Goal: Task Accomplishment & Management: Complete application form

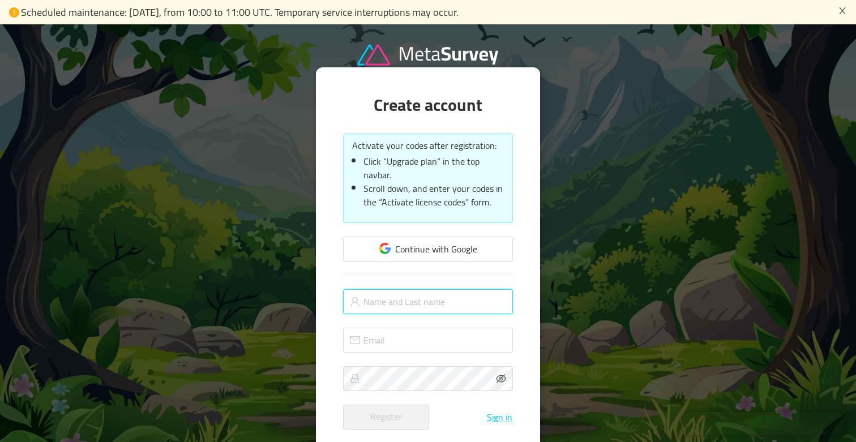
click at [427, 302] on input "text" at bounding box center [428, 301] width 170 height 25
type input "[PERSON_NAME]"
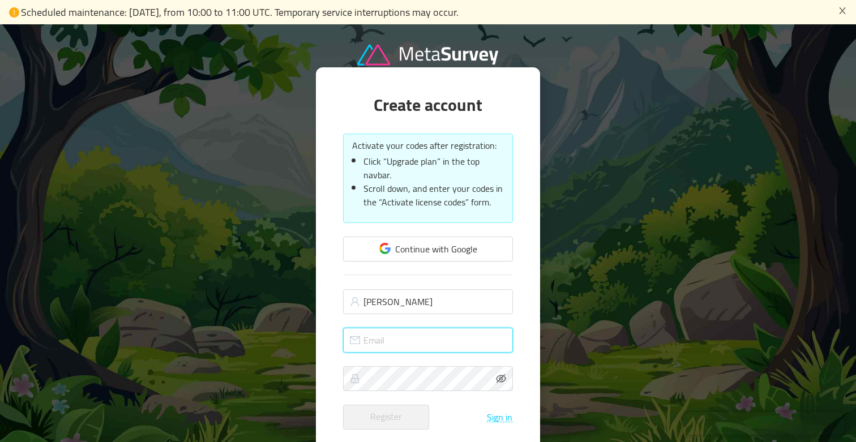
type input "[EMAIL_ADDRESS][DOMAIN_NAME]"
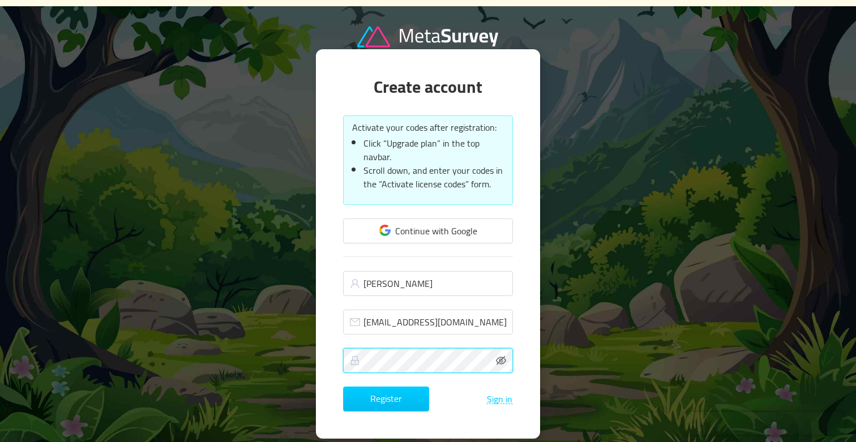
scroll to position [34, 0]
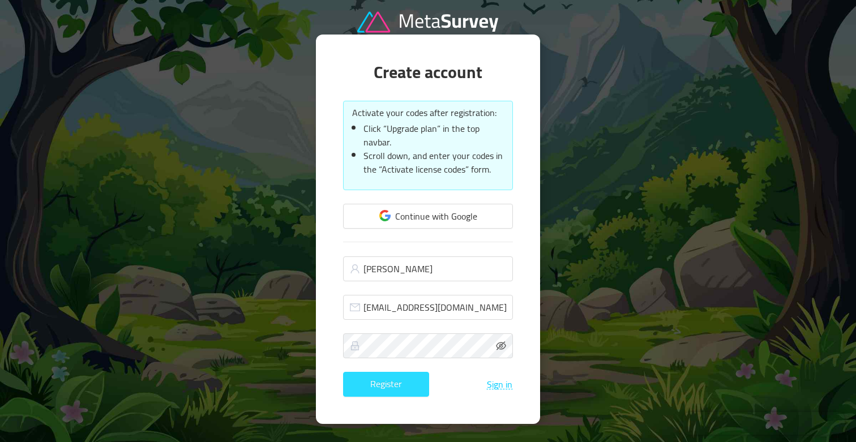
click at [408, 385] on button "Register" at bounding box center [386, 384] width 86 height 25
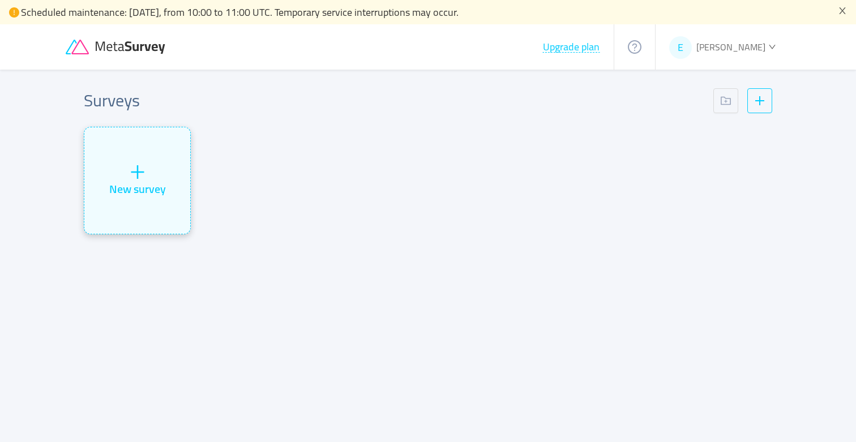
click at [118, 180] on div "New survey" at bounding box center [137, 188] width 57 height 17
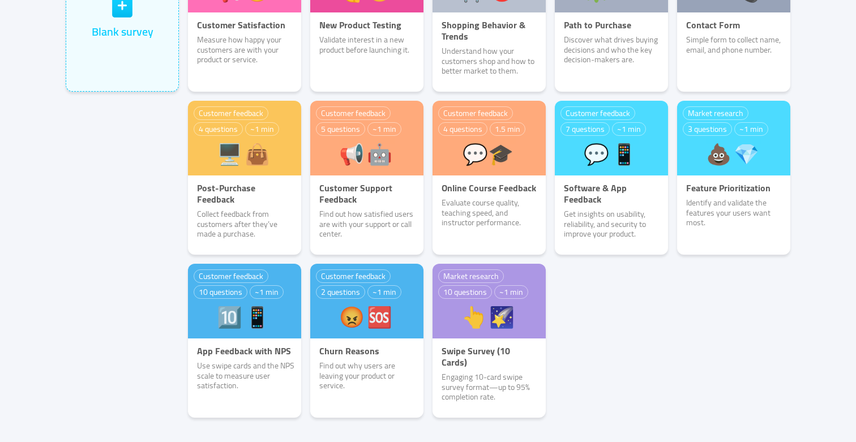
scroll to position [205, 0]
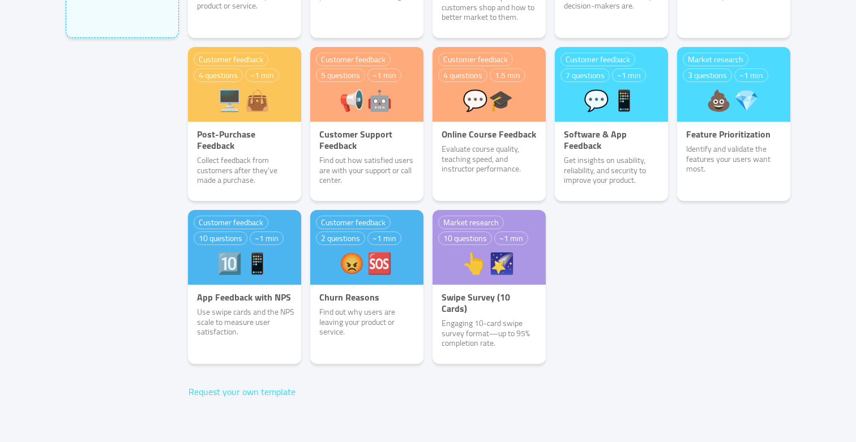
click at [270, 390] on button "Request your own template" at bounding box center [242, 391] width 108 height 10
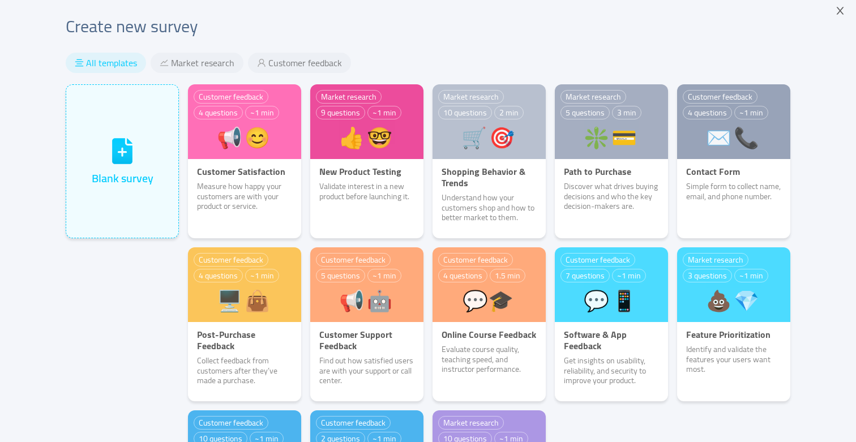
scroll to position [0, 0]
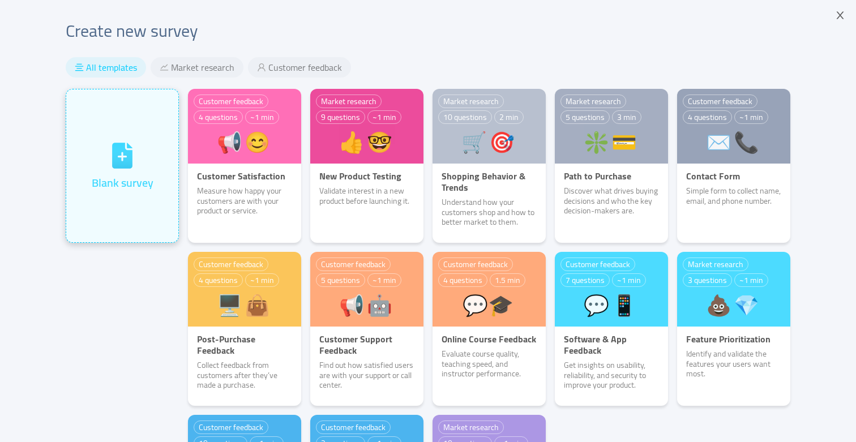
click at [112, 161] on icon at bounding box center [122, 156] width 20 height 26
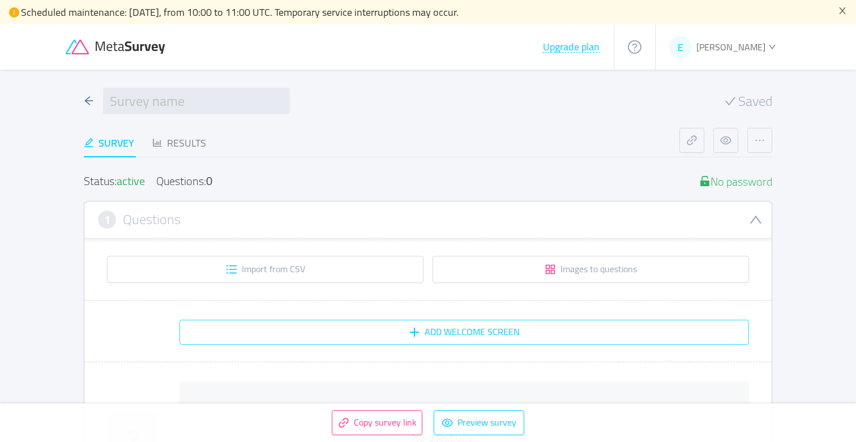
click at [545, 330] on button "Add Welcome screen" at bounding box center [463, 332] width 569 height 25
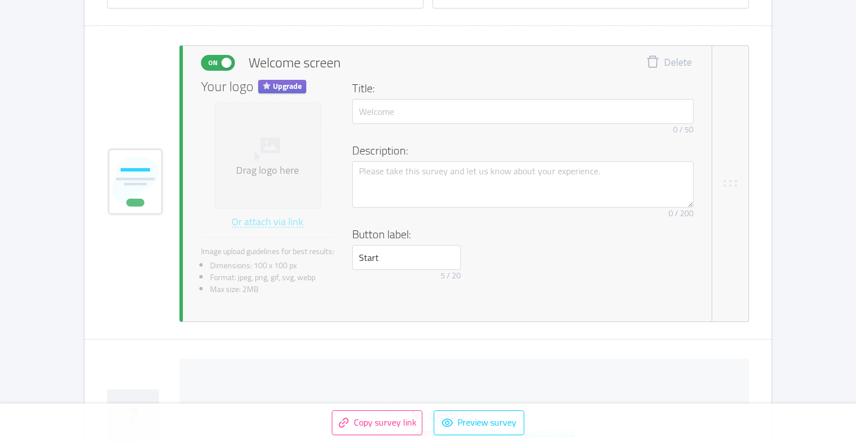
scroll to position [281, 0]
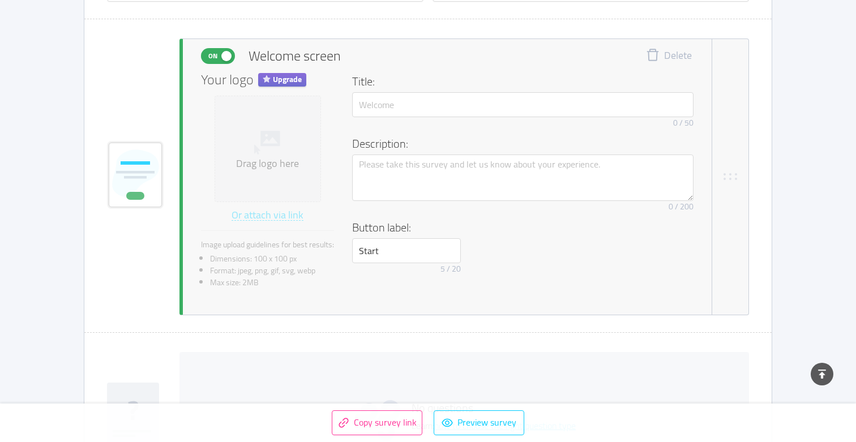
click at [274, 157] on div "Drag logo here" at bounding box center [268, 163] width 96 height 13
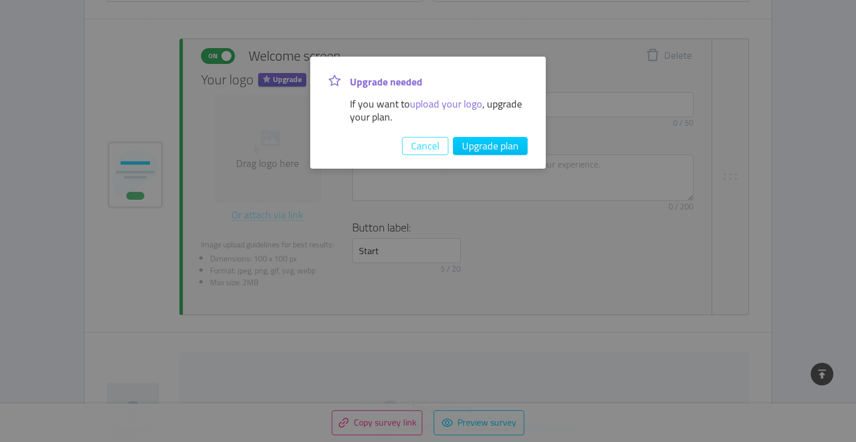
click at [418, 149] on button "Cancel" at bounding box center [425, 146] width 46 height 18
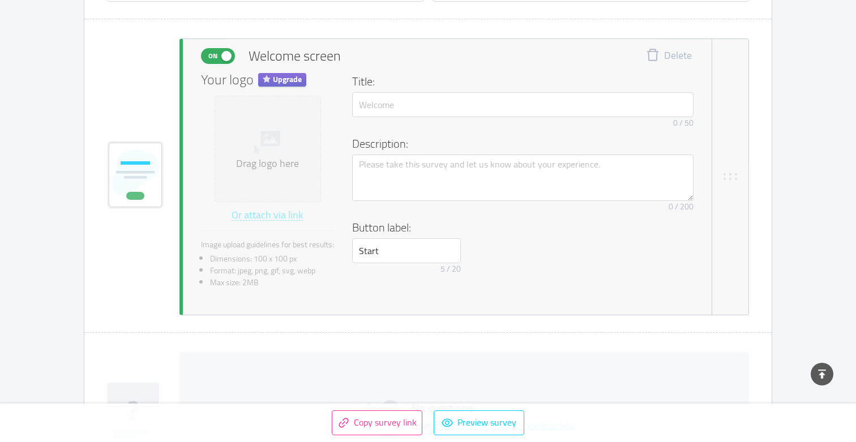
click at [288, 75] on span "Upgrade" at bounding box center [282, 80] width 48 height 14
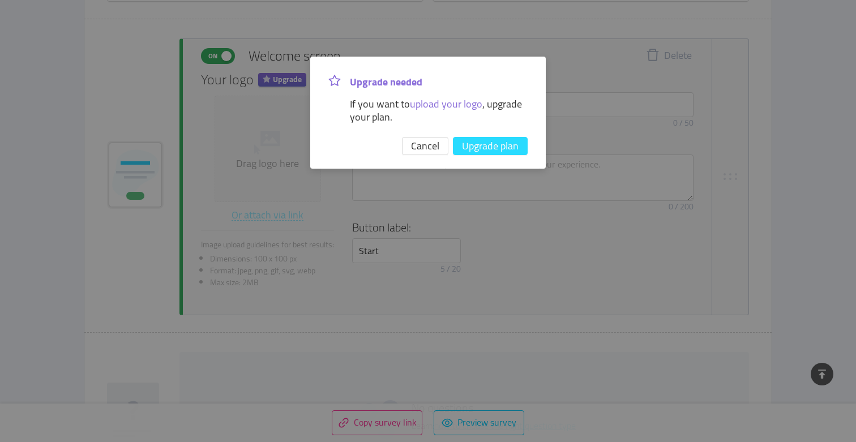
click at [476, 147] on button "Upgrade plan" at bounding box center [490, 146] width 75 height 18
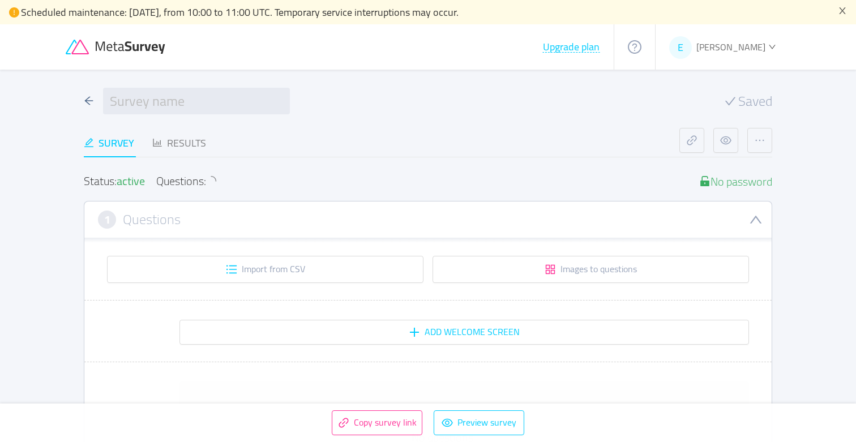
click at [717, 49] on span "[PERSON_NAME]" at bounding box center [730, 46] width 69 height 17
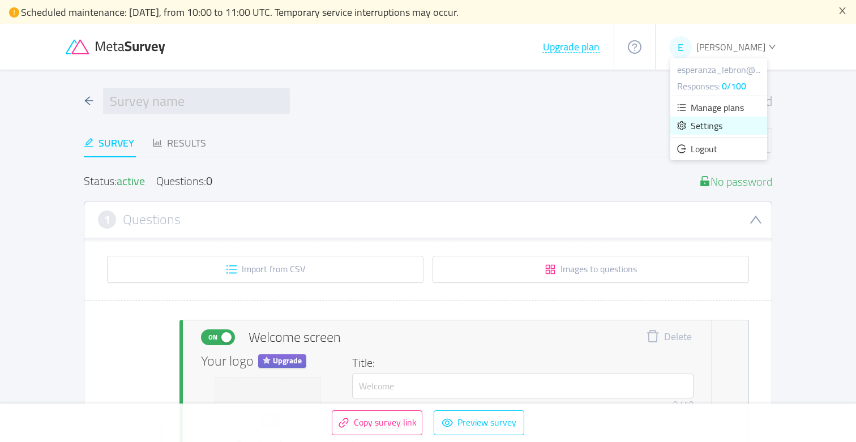
click at [706, 134] on span "Settings" at bounding box center [706, 125] width 32 height 17
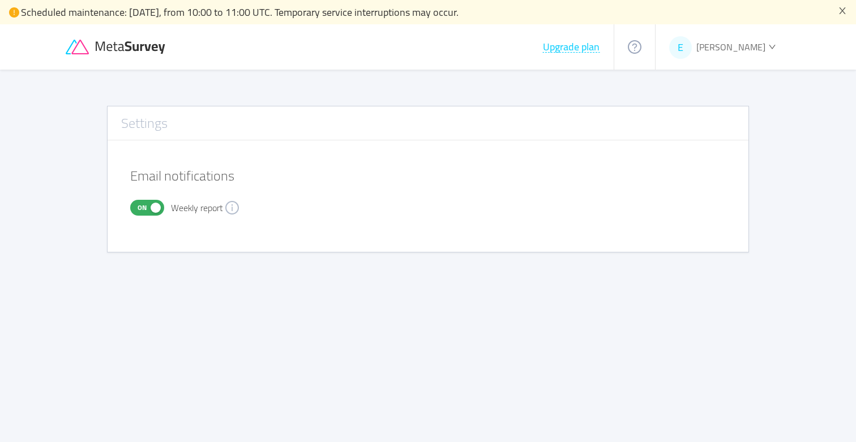
click at [745, 46] on span "[PERSON_NAME]" at bounding box center [730, 46] width 69 height 17
click at [717, 121] on span "Settings" at bounding box center [706, 125] width 32 height 17
click at [152, 204] on button "On" at bounding box center [147, 208] width 34 height 16
click at [129, 212] on div "Email notifications Off Weekly report" at bounding box center [428, 182] width 641 height 68
click at [147, 209] on span "Off" at bounding box center [152, 207] width 16 height 15
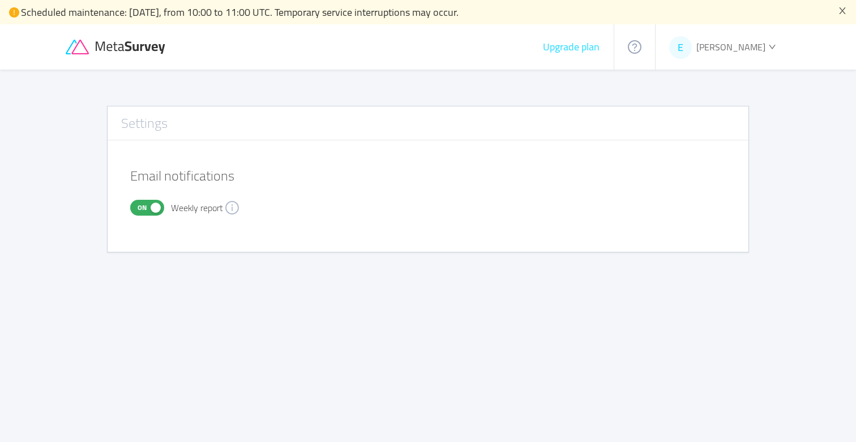
click at [581, 46] on button "Upgrade plan" at bounding box center [571, 46] width 58 height 11
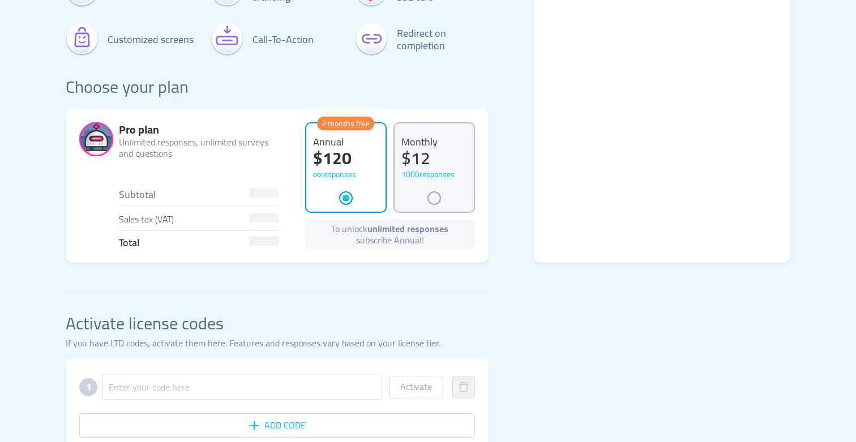
scroll to position [269, 0]
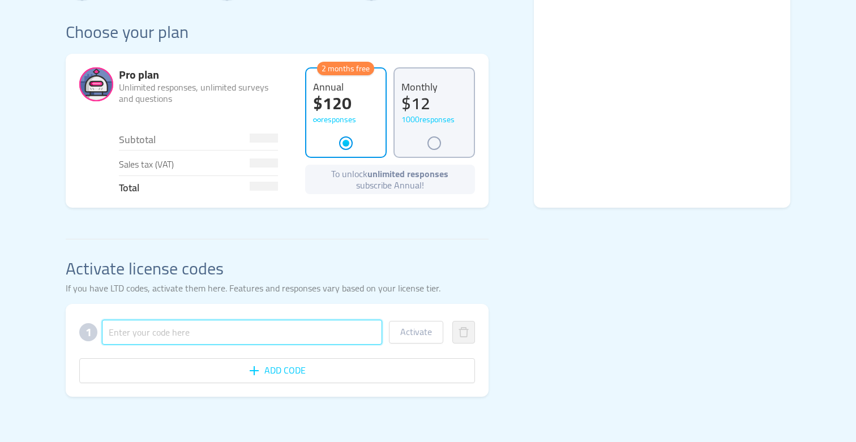
click at [326, 338] on input "text" at bounding box center [242, 332] width 280 height 25
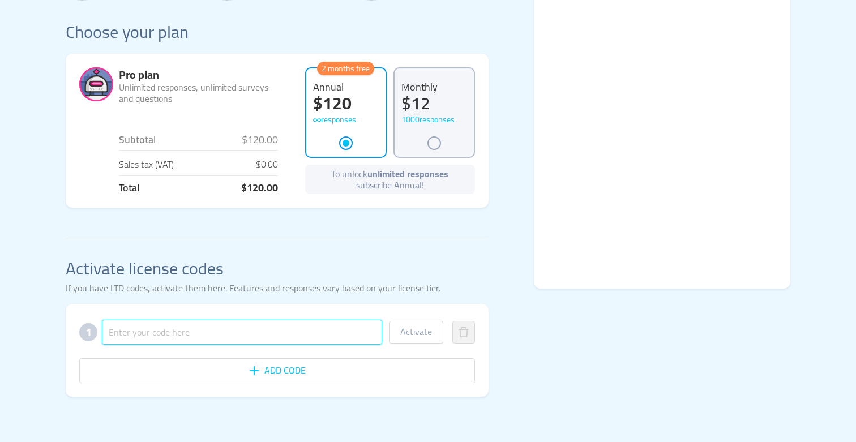
paste input "9SEFUUFAJHNAPIOHLBSZYF"
type input "9SEFUUFAJHNAPIOHLBSZYF"
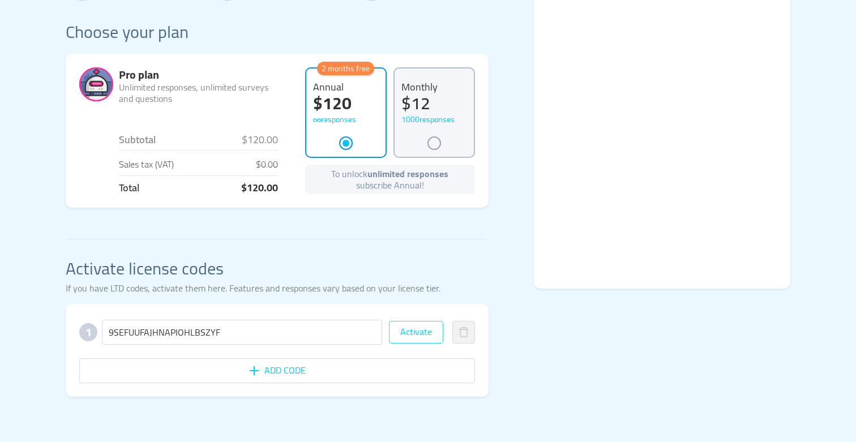
click at [412, 336] on button "Activate" at bounding box center [416, 332] width 54 height 23
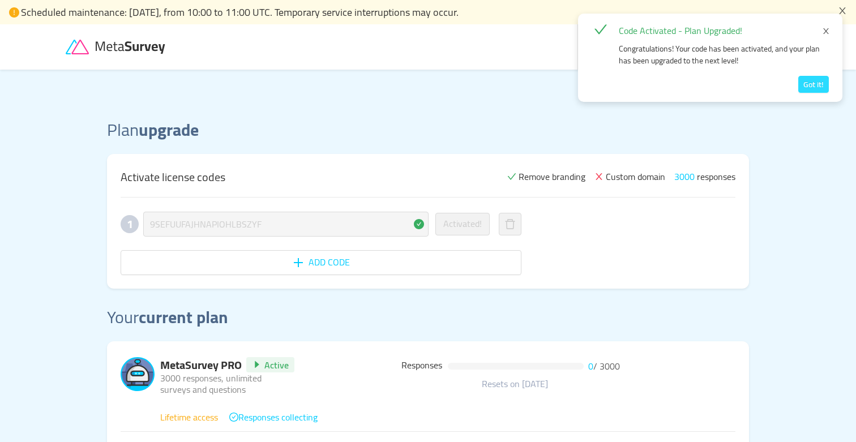
click at [811, 87] on button "Got it!" at bounding box center [813, 84] width 31 height 17
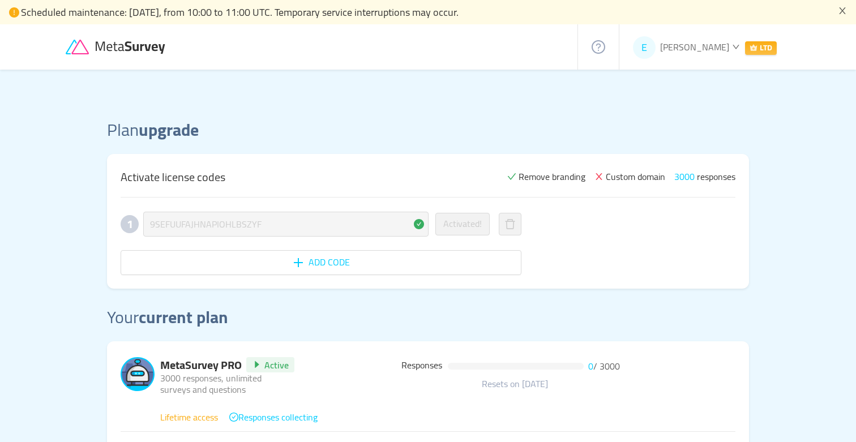
click at [145, 45] on icon at bounding box center [131, 47] width 71 height 12
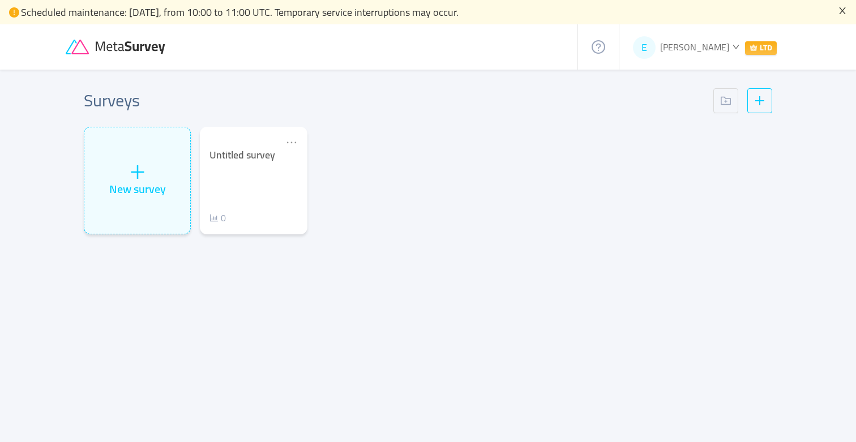
click at [844, 8] on icon "icon: close" at bounding box center [841, 10] width 9 height 9
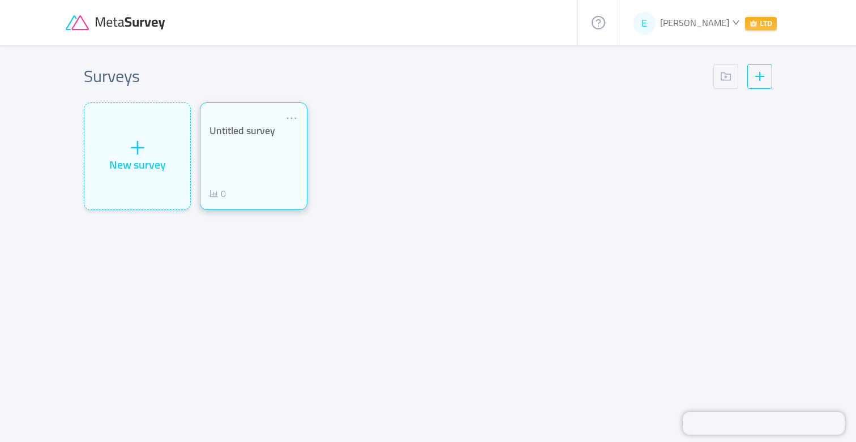
click at [269, 144] on div "Untitled survey 0" at bounding box center [253, 162] width 88 height 76
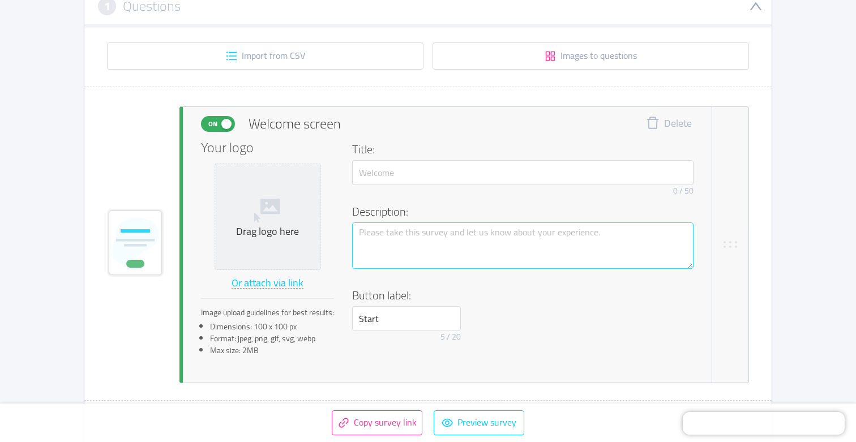
scroll to position [190, 0]
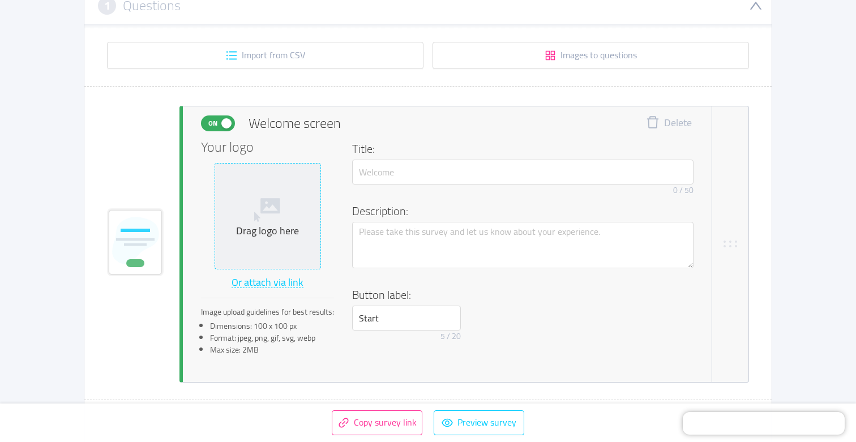
click at [310, 221] on div "Drag logo here" at bounding box center [268, 216] width 96 height 43
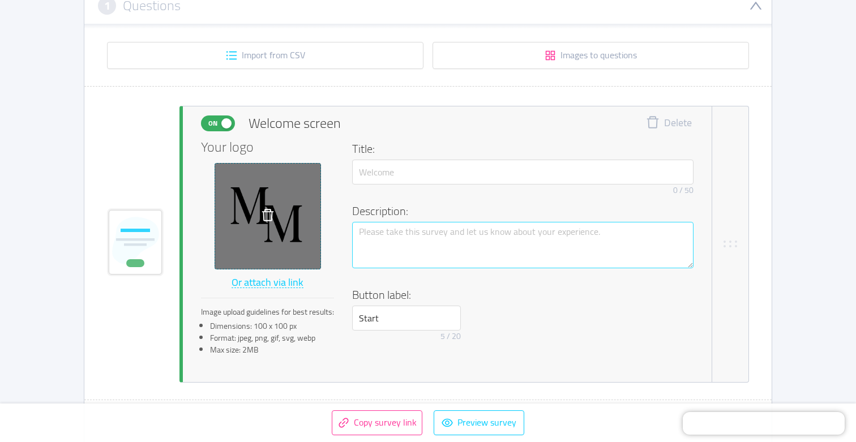
scroll to position [221, 0]
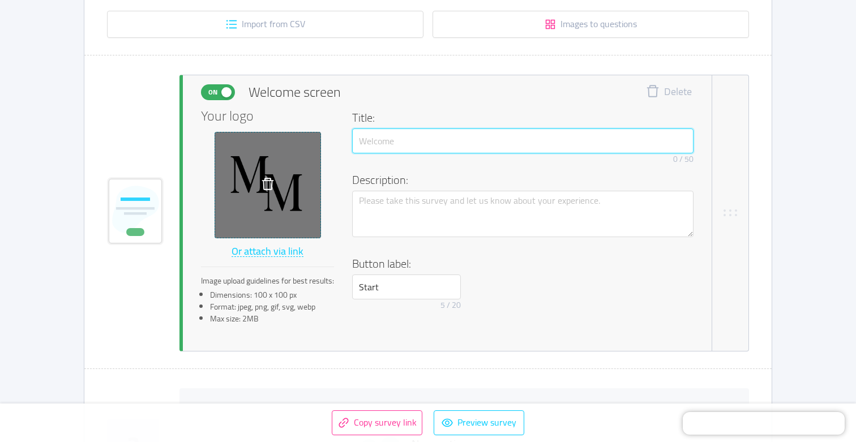
click at [424, 143] on input "text" at bounding box center [522, 140] width 341 height 25
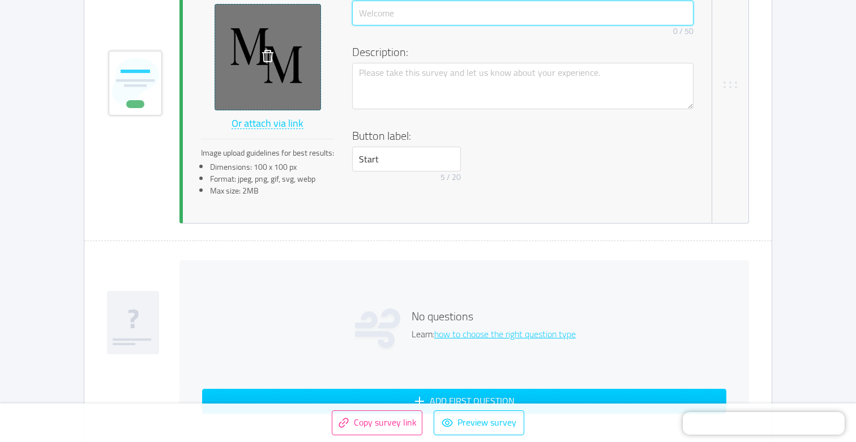
scroll to position [532, 0]
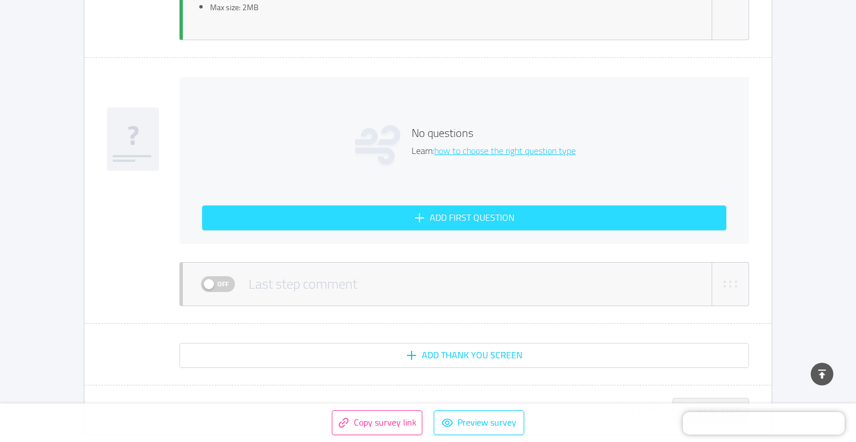
click at [393, 216] on button "Add first question" at bounding box center [464, 217] width 524 height 25
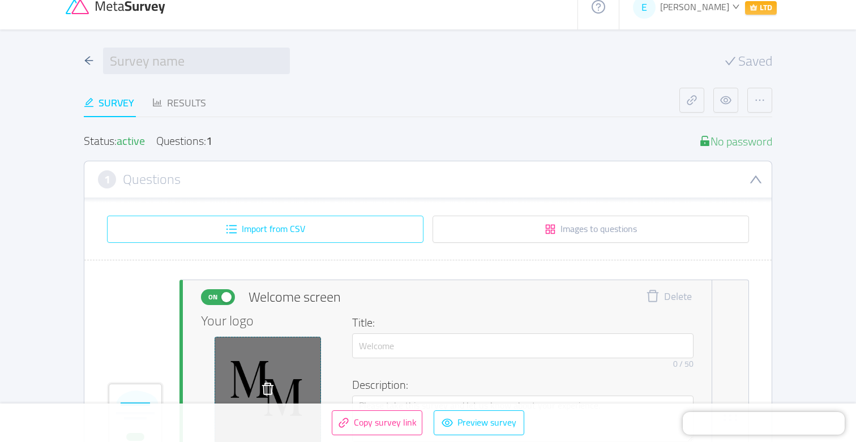
scroll to position [0, 0]
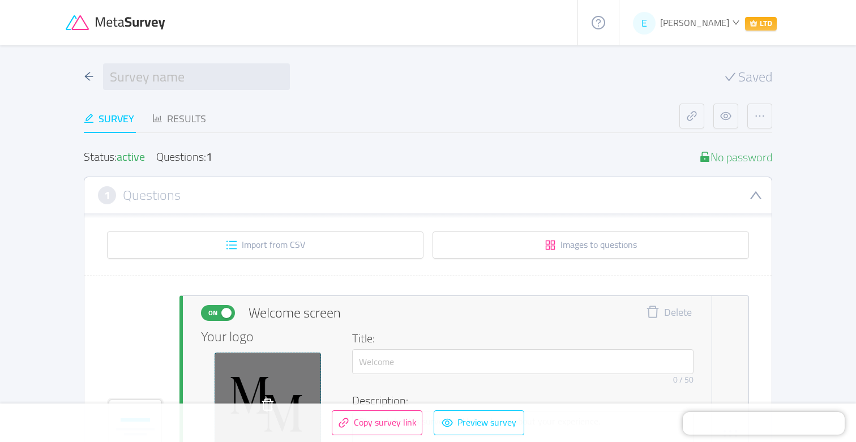
click at [680, 22] on span "[PERSON_NAME]" at bounding box center [694, 22] width 69 height 17
click at [145, 27] on icon at bounding box center [117, 22] width 102 height 15
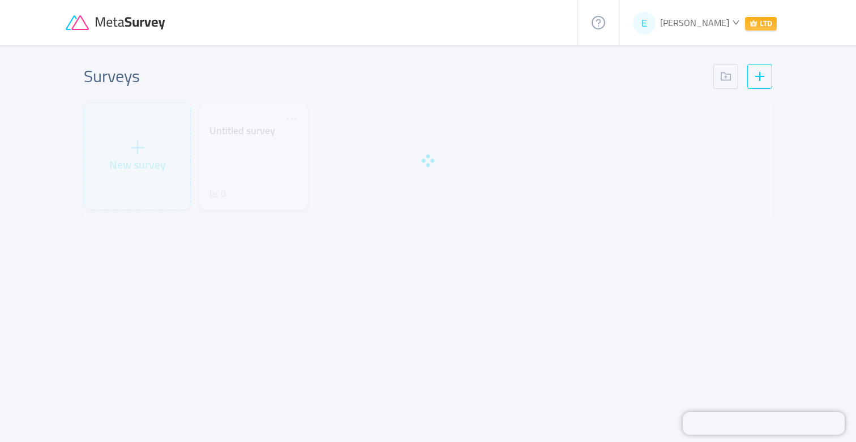
click at [121, 144] on div "New survey" at bounding box center [137, 156] width 106 height 106
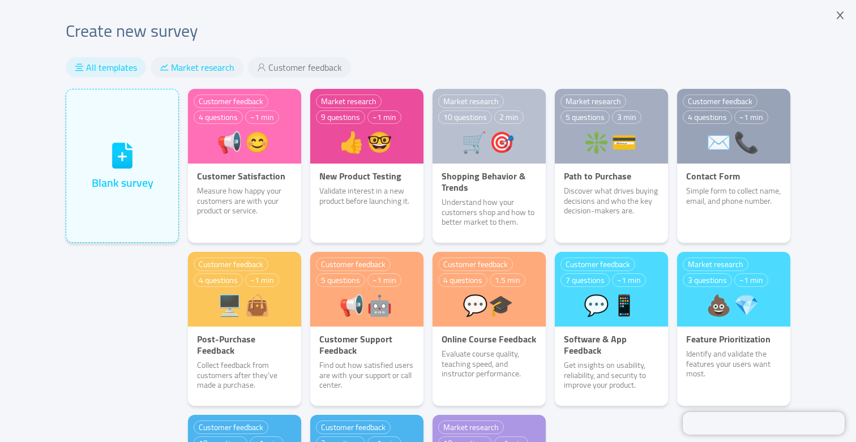
click at [183, 64] on span "Market research" at bounding box center [202, 67] width 63 height 11
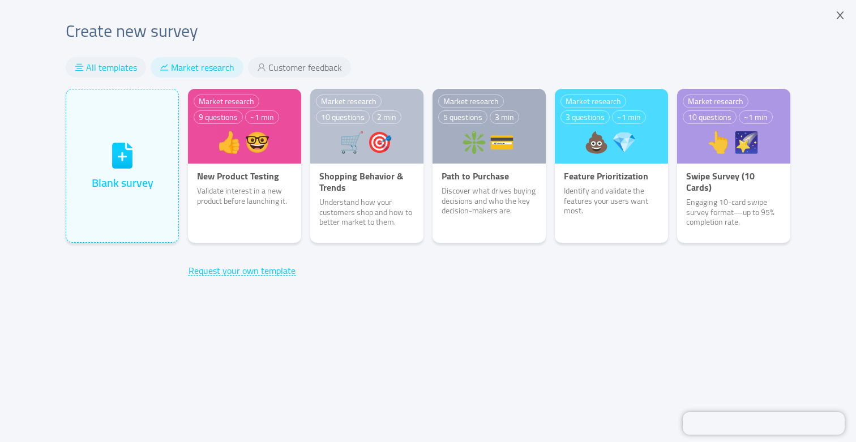
click at [132, 62] on span "All templates" at bounding box center [111, 67] width 51 height 11
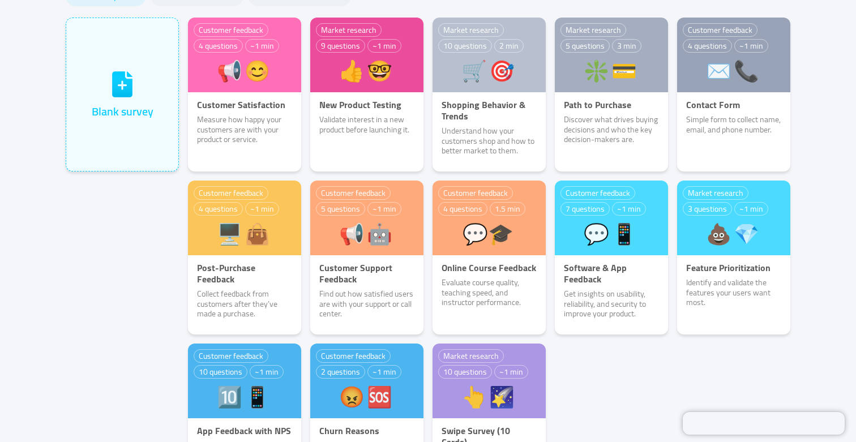
scroll to position [70, 0]
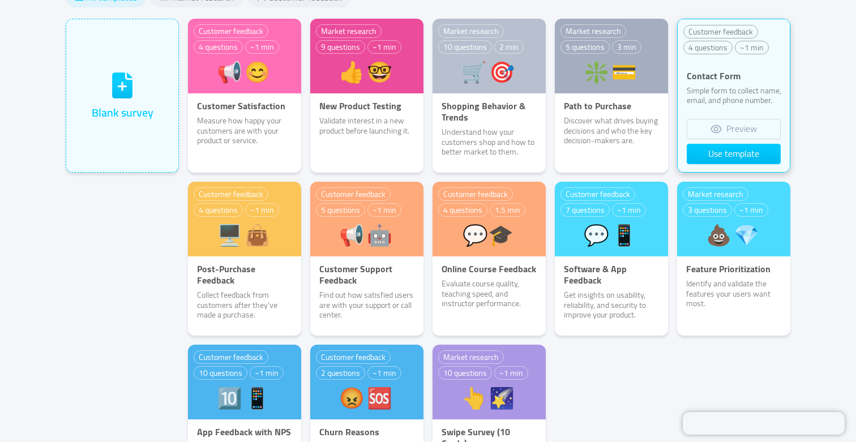
click at [717, 111] on div "Customer feedback 4 questions ~1 min Contact Form Simple form to collect name, …" at bounding box center [733, 95] width 112 height 153
click at [717, 136] on button "Preview" at bounding box center [733, 129] width 94 height 20
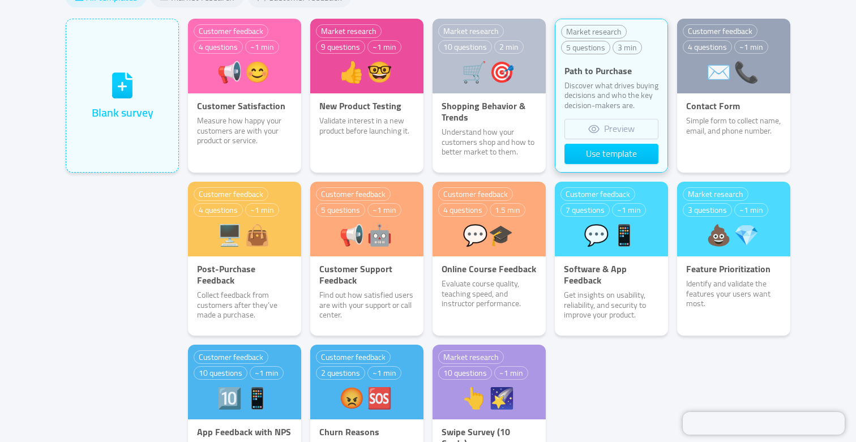
scroll to position [0, 0]
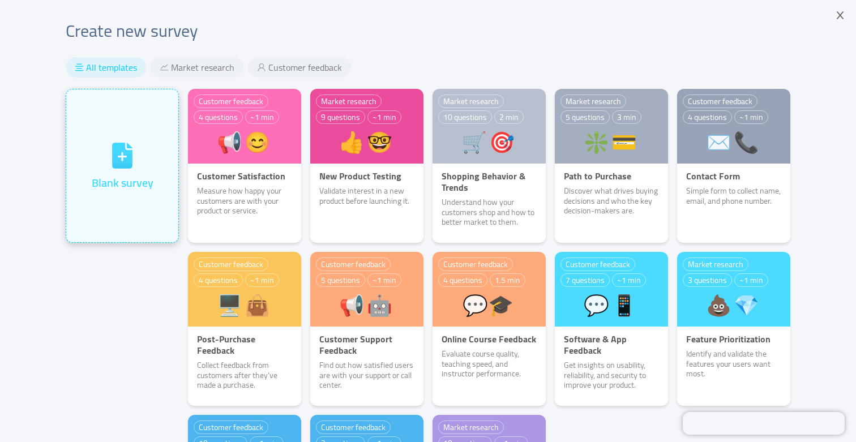
click at [143, 148] on div "Blank survey" at bounding box center [123, 166] width 62 height 50
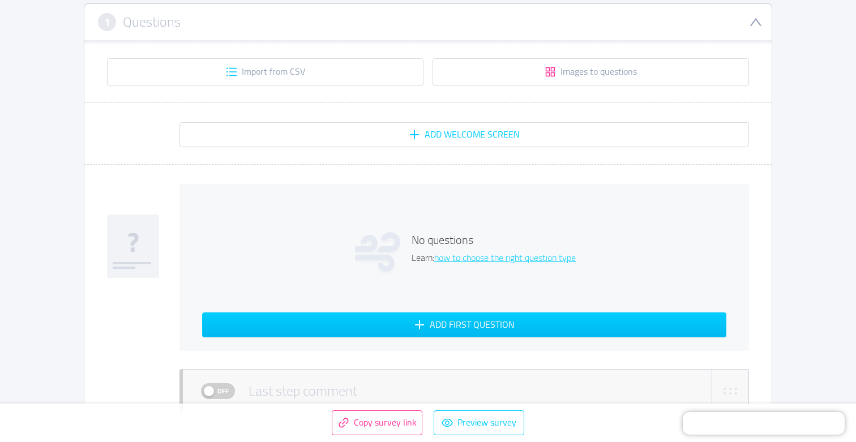
scroll to position [176, 0]
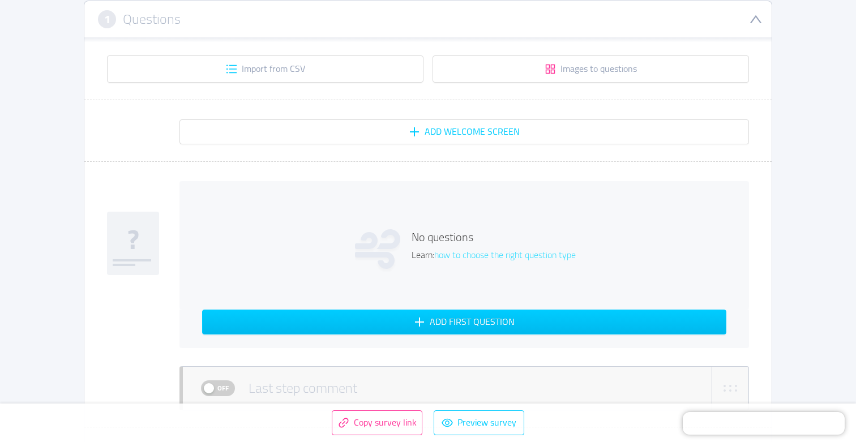
click at [470, 257] on link "how to choose the right question type" at bounding box center [504, 254] width 141 height 17
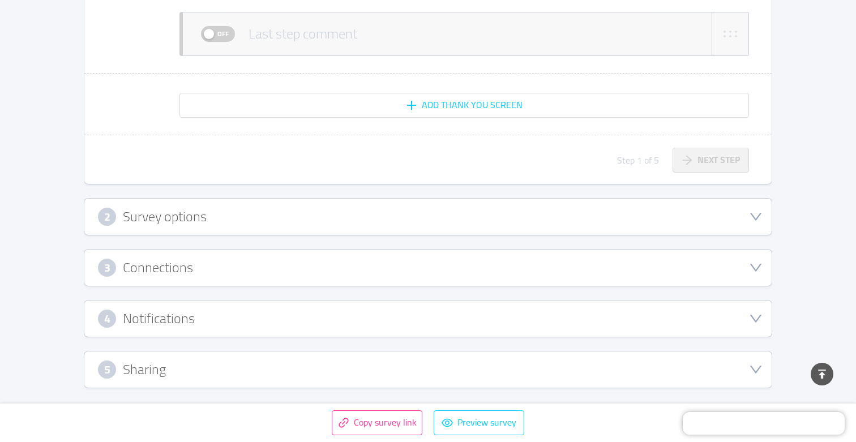
scroll to position [393, 0]
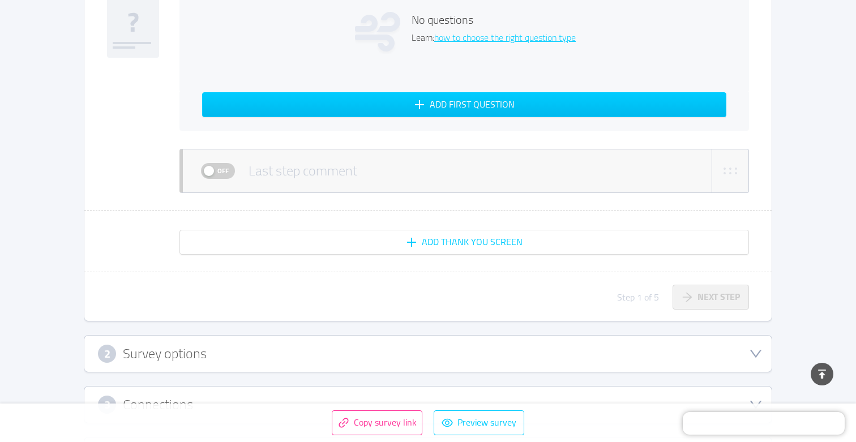
click at [218, 164] on span "Off" at bounding box center [223, 171] width 16 height 15
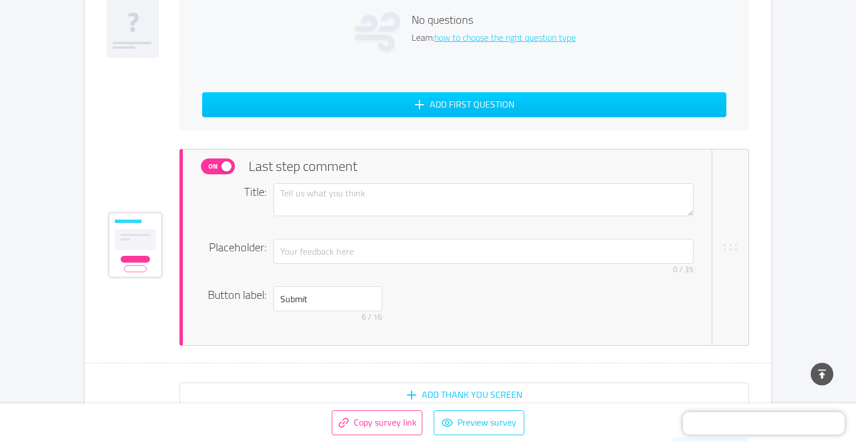
click at [223, 164] on button "On" at bounding box center [218, 166] width 34 height 16
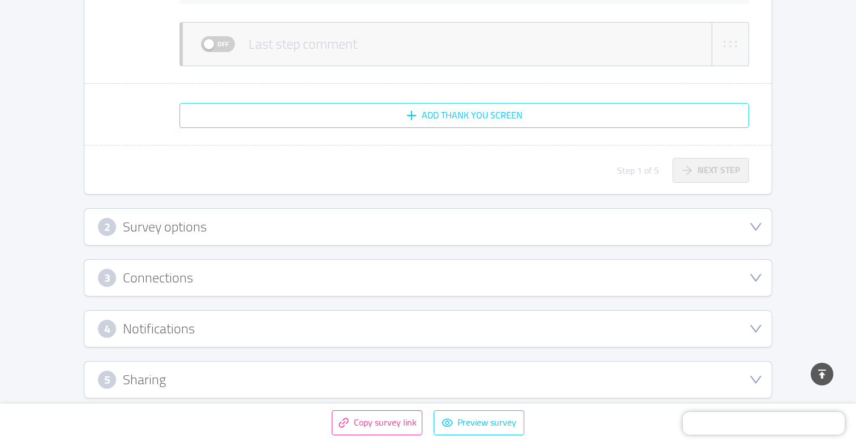
scroll to position [521, 0]
click at [261, 229] on div "2 Survey options" at bounding box center [428, 226] width 660 height 18
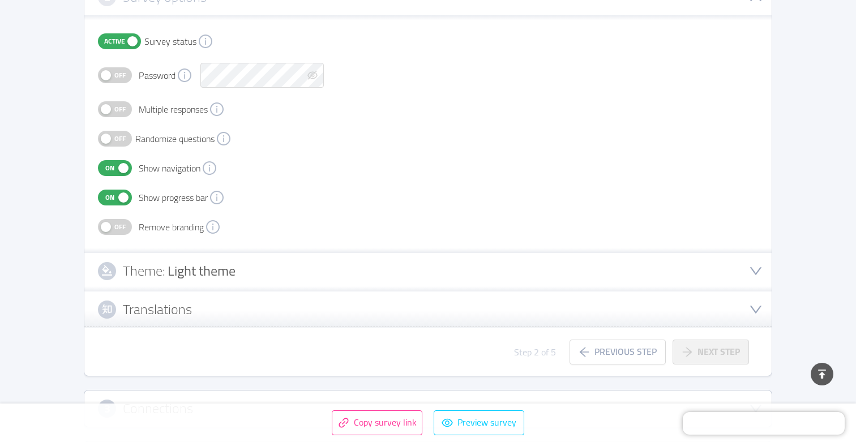
scroll to position [248, 0]
click at [192, 273] on span "Light theme" at bounding box center [201, 271] width 68 height 25
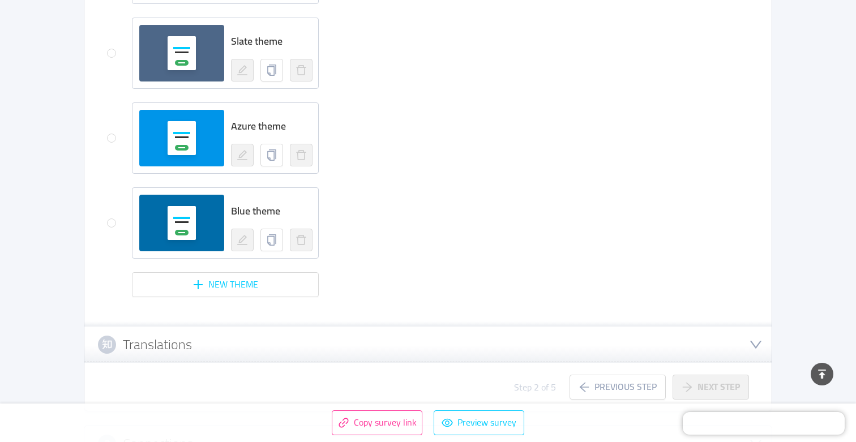
scroll to position [1137, 0]
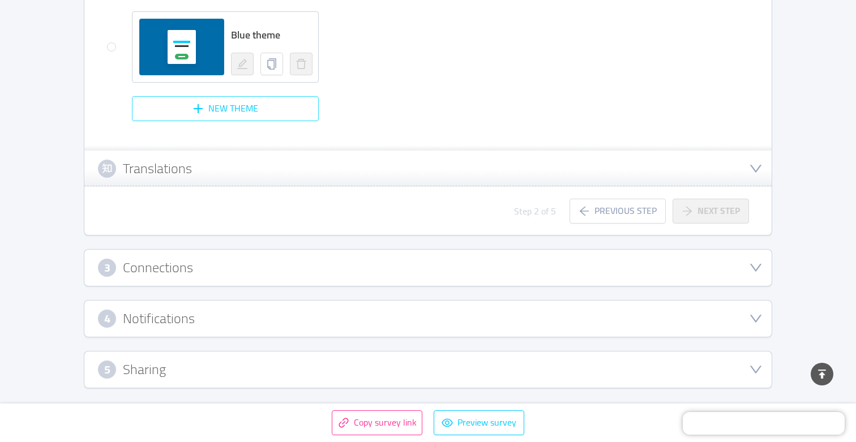
click at [252, 97] on button "New theme" at bounding box center [225, 108] width 187 height 25
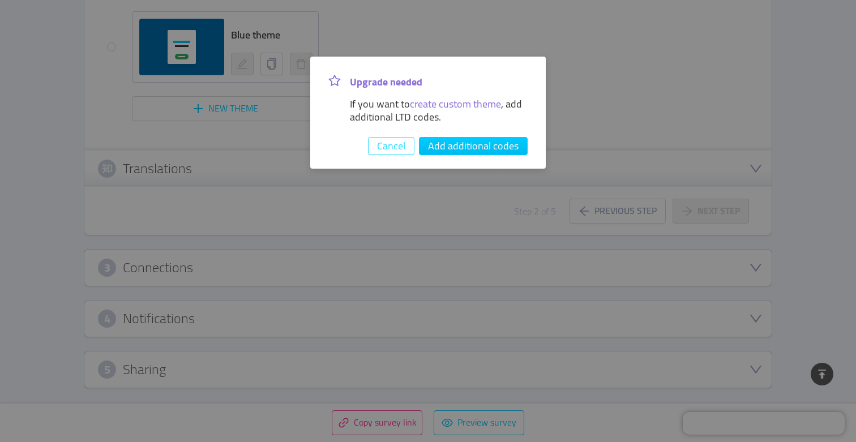
click at [405, 145] on button "Cancel" at bounding box center [391, 146] width 46 height 18
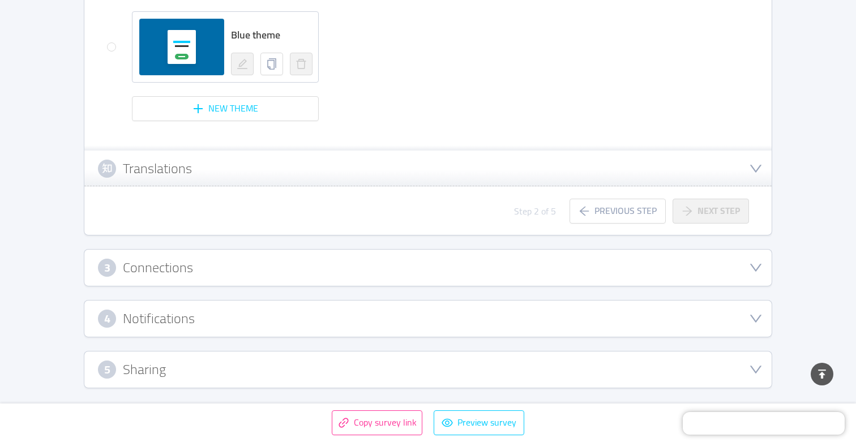
click at [404, 272] on div "3 Connections" at bounding box center [428, 268] width 660 height 18
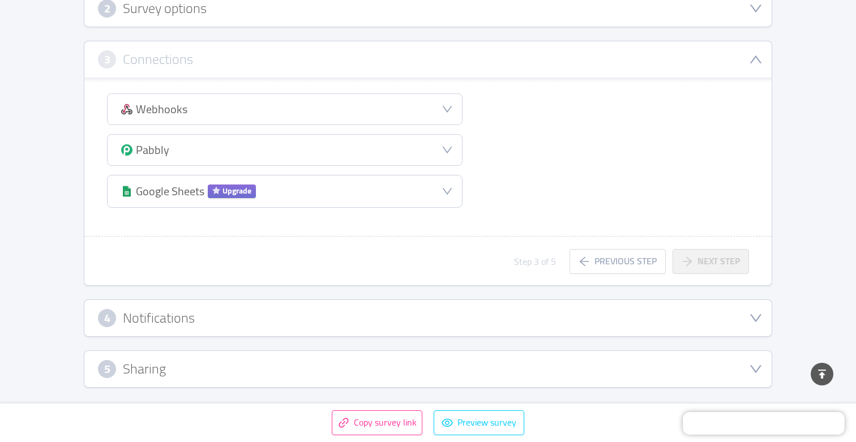
scroll to position [237, 0]
click at [283, 195] on div "Google Sheets Upgrade" at bounding box center [285, 192] width 354 height 32
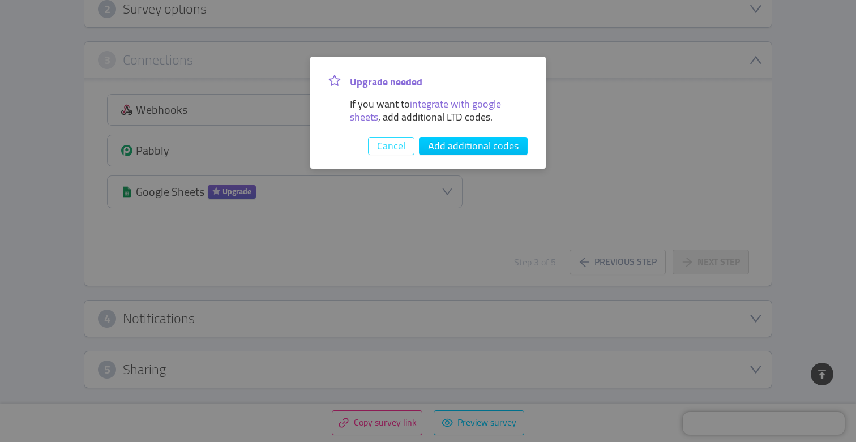
click at [400, 145] on button "Cancel" at bounding box center [391, 146] width 46 height 18
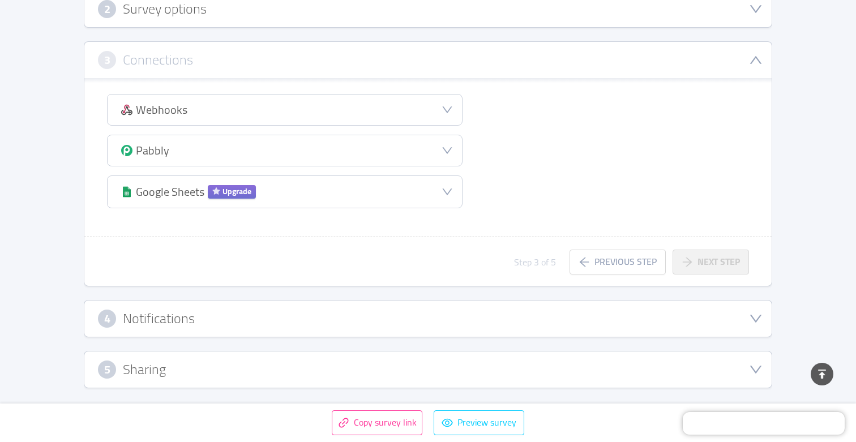
click at [376, 319] on div "4 Notifications" at bounding box center [428, 319] width 660 height 18
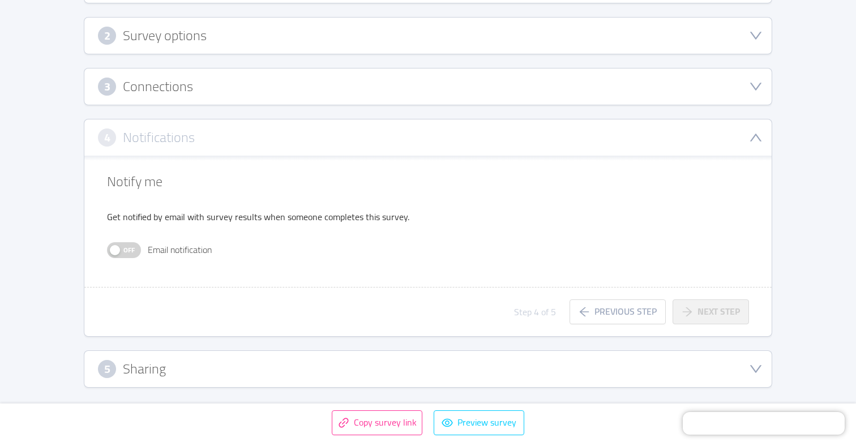
scroll to position [210, 0]
click at [334, 376] on div "5 Sharing" at bounding box center [428, 369] width 660 height 18
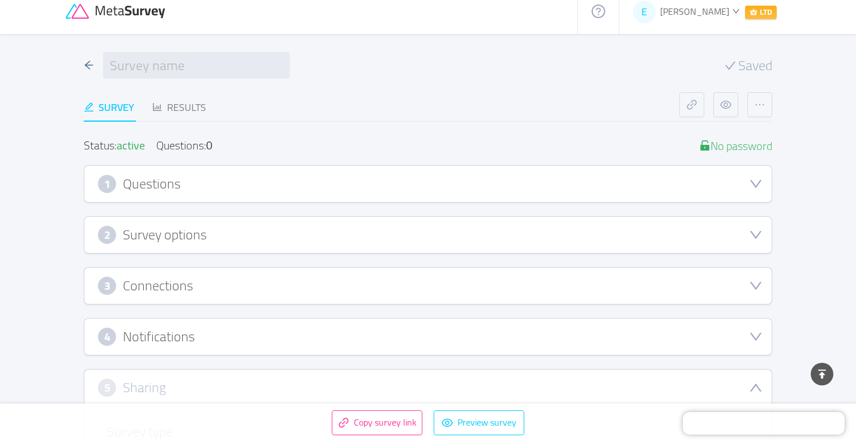
scroll to position [0, 0]
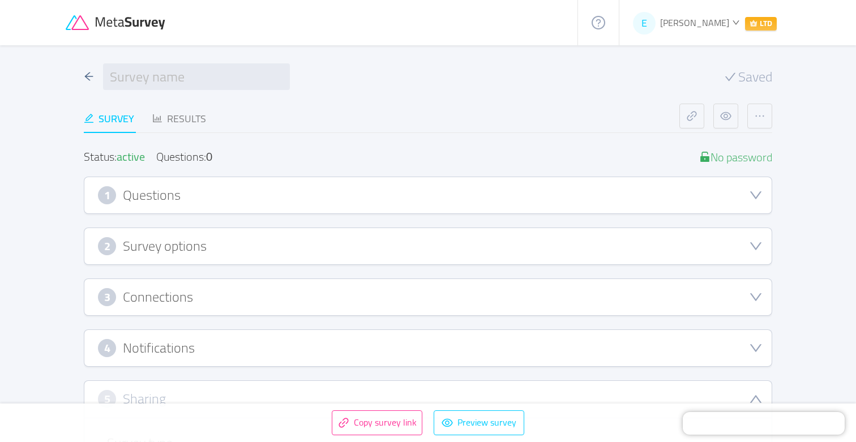
click at [361, 205] on div "1 Questions" at bounding box center [427, 195] width 687 height 36
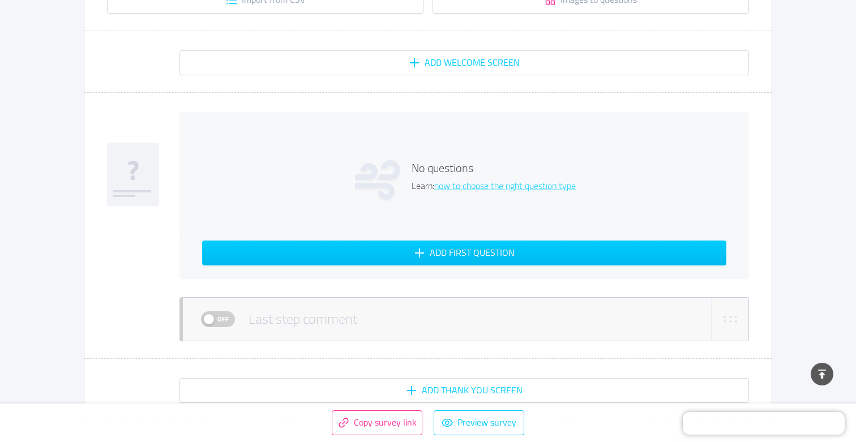
scroll to position [244, 0]
